Goal: Find specific page/section: Find specific page/section

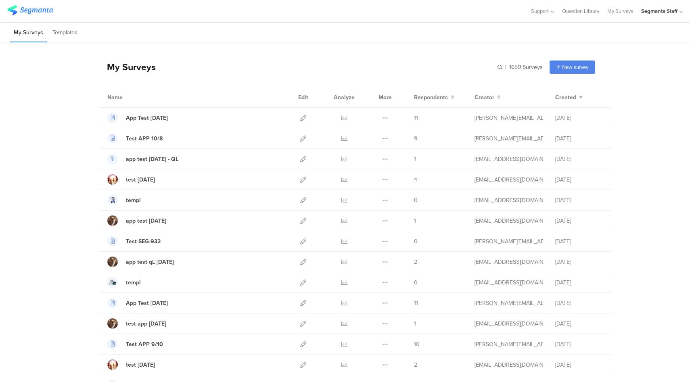
click at [660, 12] on div "Segmanta Staff" at bounding box center [659, 11] width 36 height 8
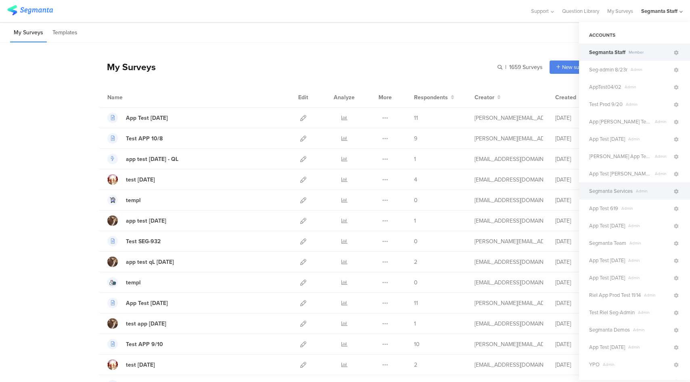
click at [624, 194] on span "Segmanta Services" at bounding box center [611, 191] width 44 height 8
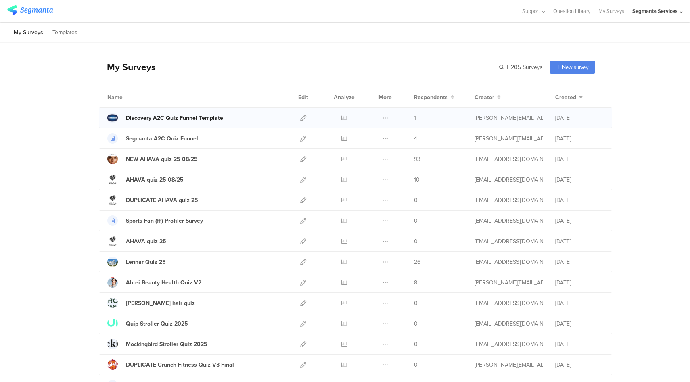
click at [199, 117] on div "Discovery A2C Quiz Funnel Template" at bounding box center [174, 118] width 97 height 8
